Goal: Find specific page/section: Find specific page/section

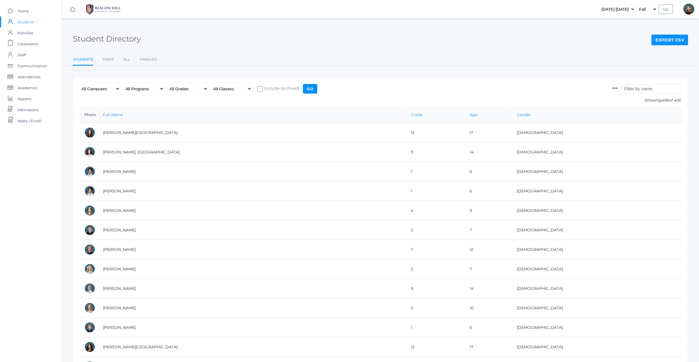
click at [638, 89] on input "search" at bounding box center [651, 89] width 61 height 10
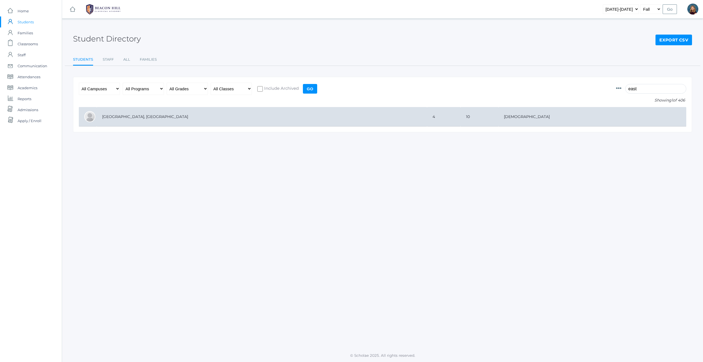
type input "east"
click at [121, 117] on td "[GEOGRAPHIC_DATA], [GEOGRAPHIC_DATA]" at bounding box center [262, 116] width 330 height 19
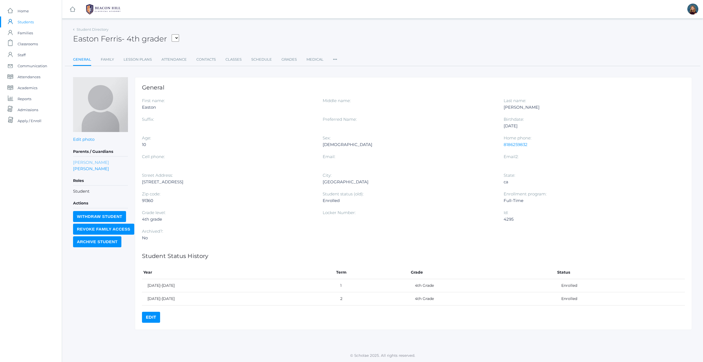
click at [82, 161] on link "Randi Ferris" at bounding box center [91, 162] width 36 height 6
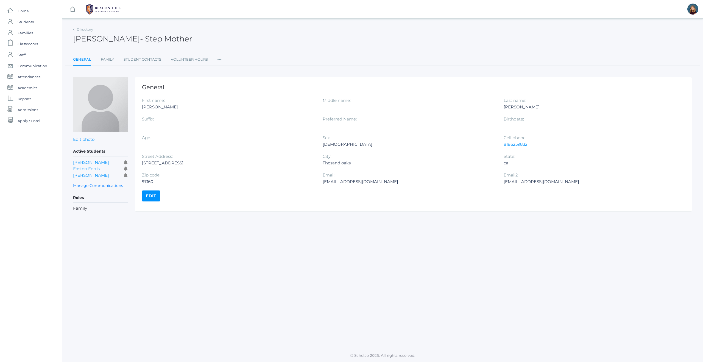
click at [81, 169] on link "Easton Ferris" at bounding box center [86, 168] width 27 height 5
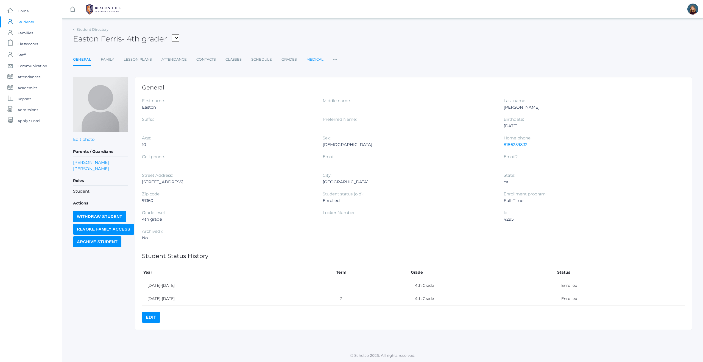
click at [315, 61] on link "Medical" at bounding box center [314, 59] width 17 height 11
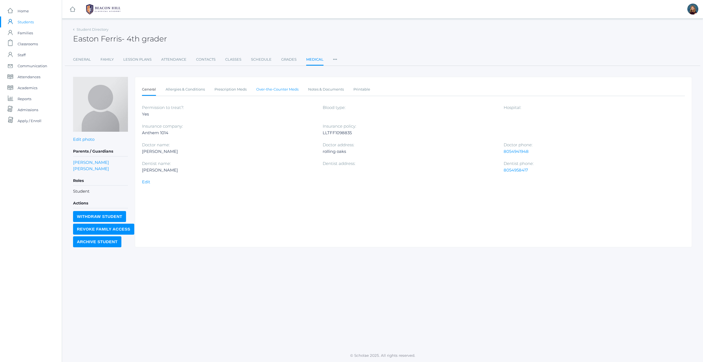
click at [295, 90] on link "Over-the-Counter Meds" at bounding box center [277, 89] width 42 height 11
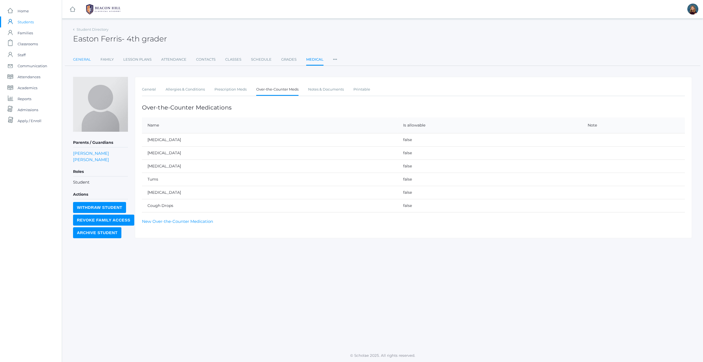
click at [82, 60] on link "General" at bounding box center [82, 59] width 18 height 11
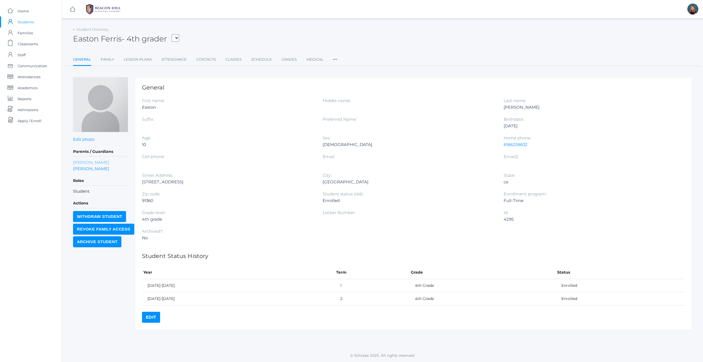
click at [79, 162] on link "Randi Ferris" at bounding box center [91, 162] width 36 height 6
